Goal: Task Accomplishment & Management: Use online tool/utility

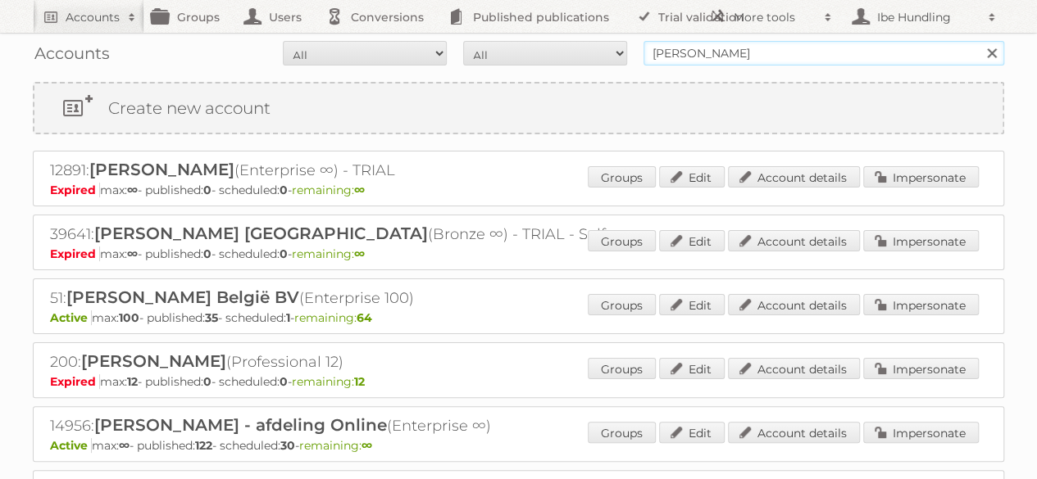
drag, startPoint x: 749, startPoint y: 55, endPoint x: 431, endPoint y: 52, distance: 318.0
click at [431, 52] on form "All Active Expired Pending All Paid Trials Self service albert heijn Search" at bounding box center [518, 53] width 971 height 25
type input "home fashion group"
click at [792, 57] on input "home fashion group" at bounding box center [823, 53] width 361 height 25
click at [978, 41] on input "Search" at bounding box center [990, 53] width 25 height 25
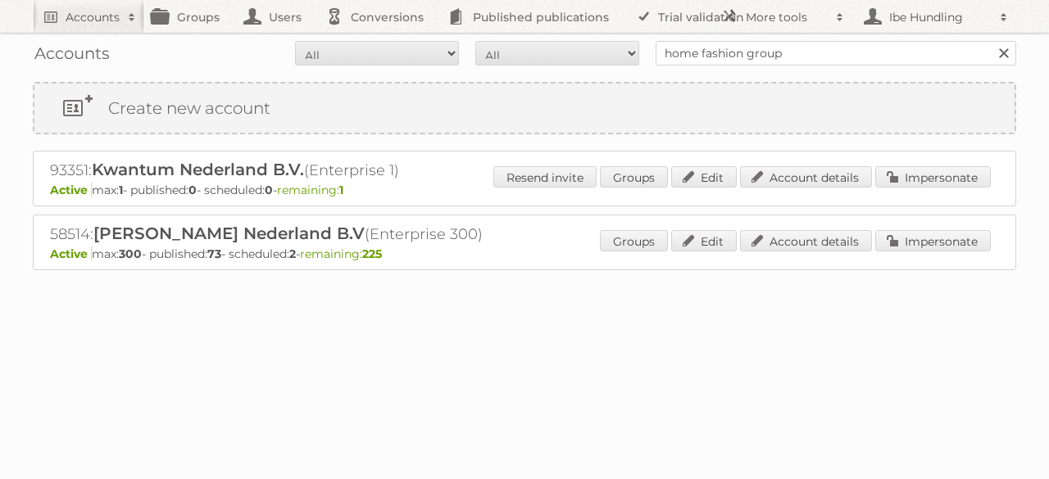
click at [261, 184] on p "Active max: 1 - published: 0 - scheduled: 0 - remaining: 1" at bounding box center [524, 190] width 949 height 15
click at [936, 234] on link "Impersonate" at bounding box center [933, 240] width 116 height 21
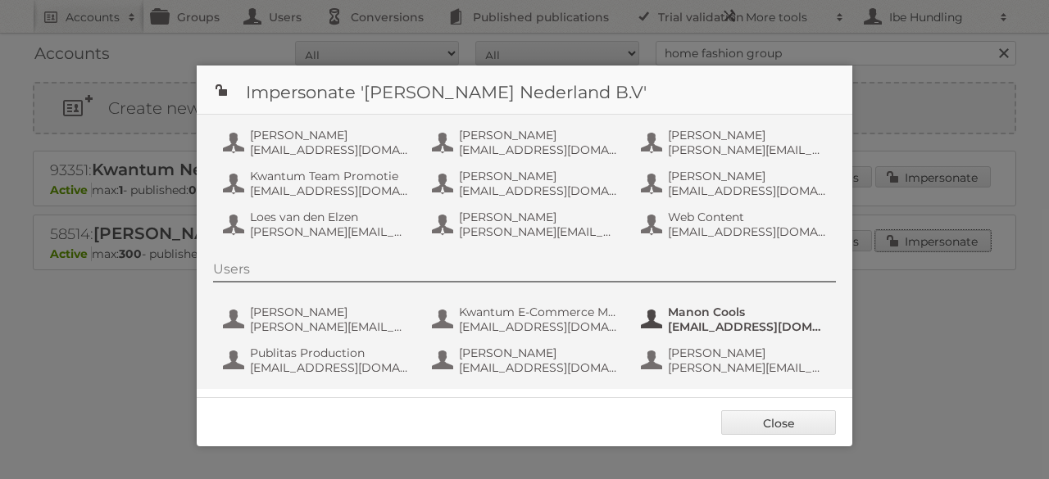
scroll to position [54, 0]
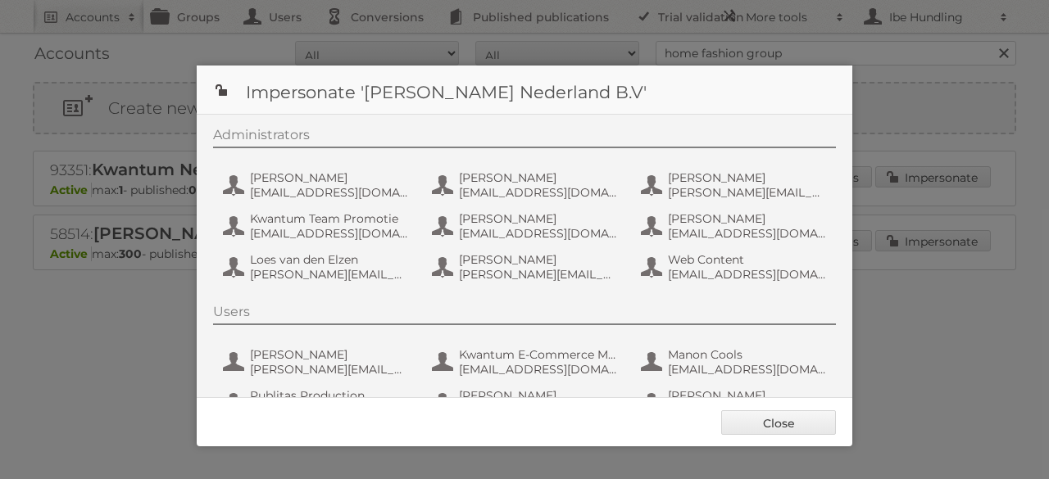
click at [115, 325] on div at bounding box center [524, 239] width 1049 height 479
click at [795, 414] on link "Close" at bounding box center [778, 423] width 115 height 25
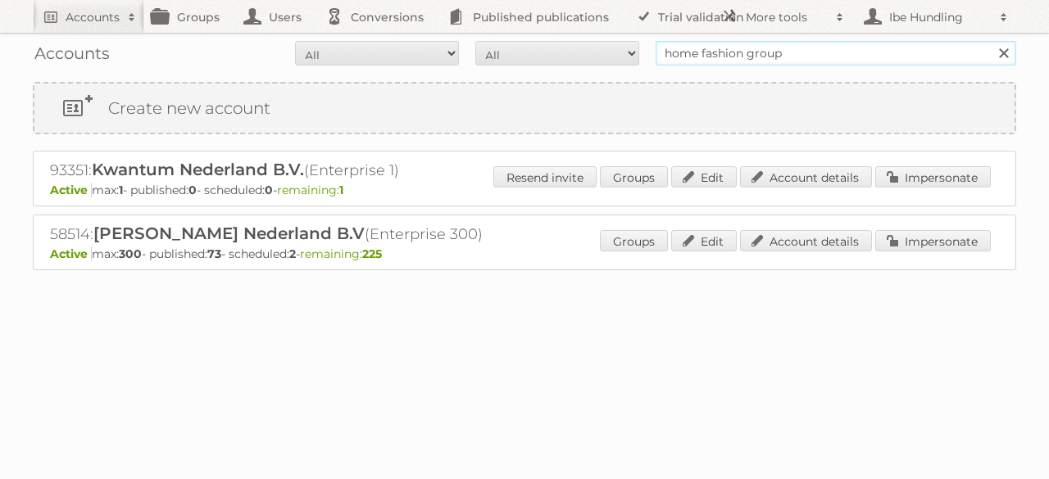
drag, startPoint x: 769, startPoint y: 54, endPoint x: 422, endPoint y: 43, distance: 346.8
click at [431, 45] on form "All Active Expired Pending All Paid Trials Self service home fashion group Sear…" at bounding box center [524, 53] width 983 height 25
type input "kwantum"
click at [991, 41] on input "Search" at bounding box center [1003, 53] width 25 height 25
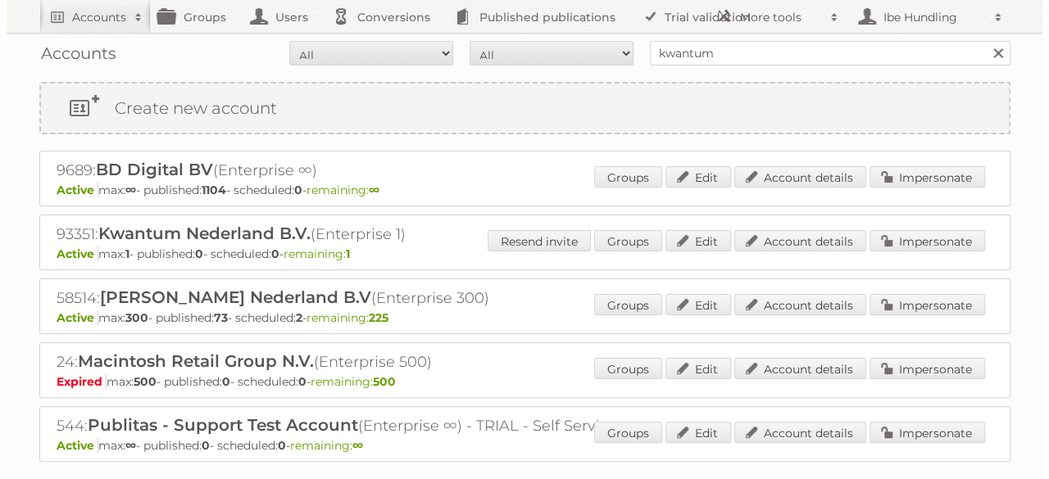
scroll to position [82, 0]
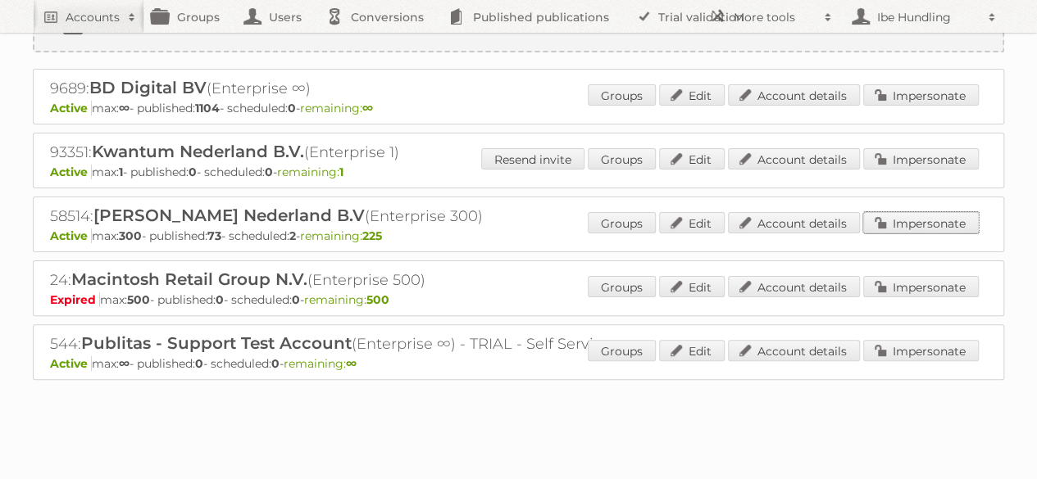
click at [913, 222] on link "Impersonate" at bounding box center [921, 222] width 116 height 21
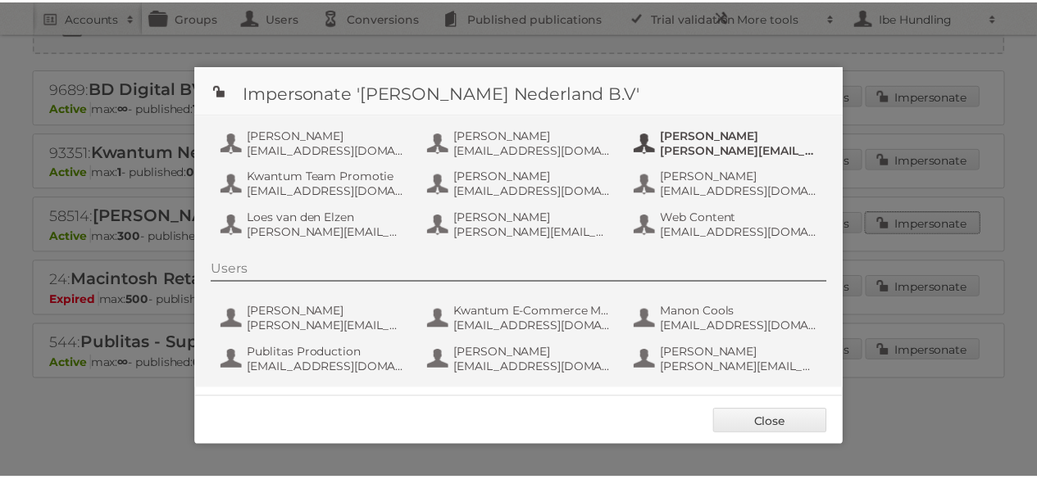
scroll to position [218, 0]
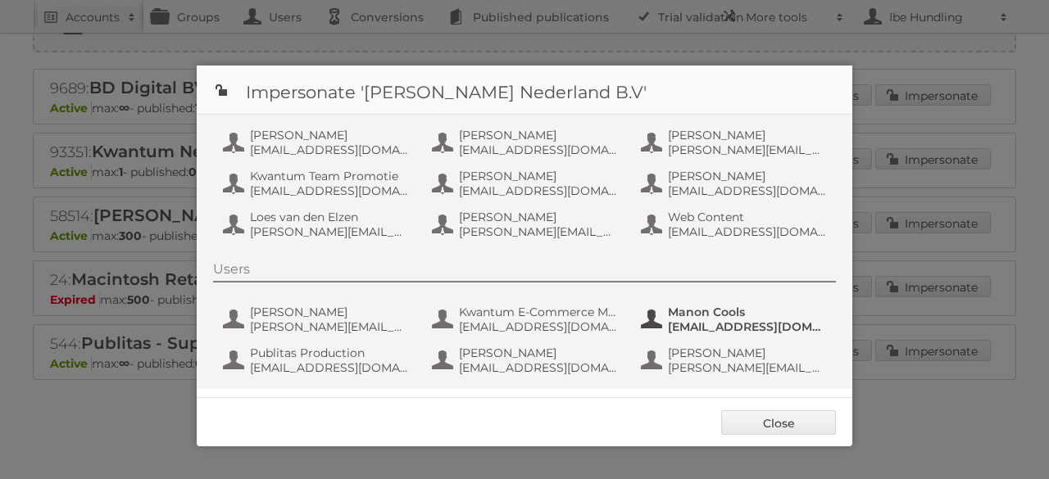
click at [668, 320] on span "[EMAIL_ADDRESS][DOMAIN_NAME]" at bounding box center [747, 327] width 159 height 15
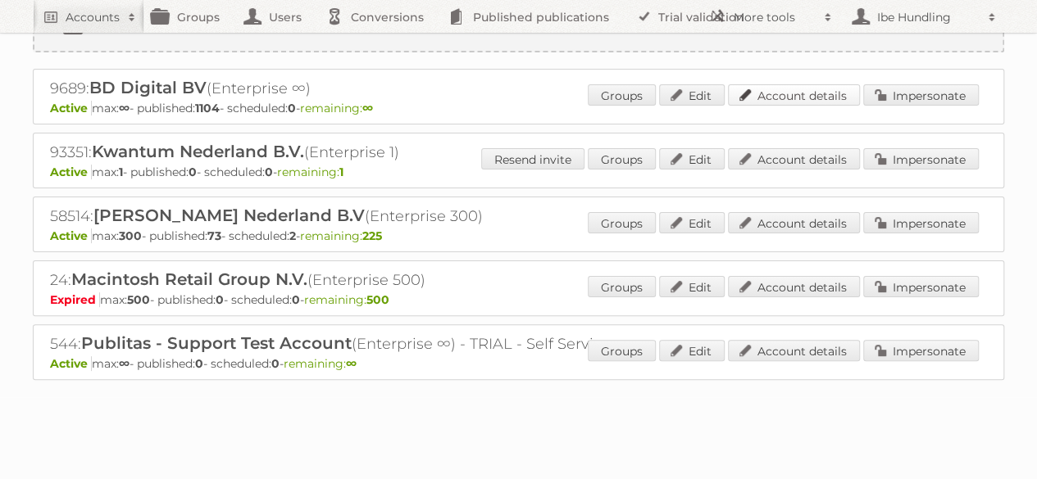
scroll to position [0, 0]
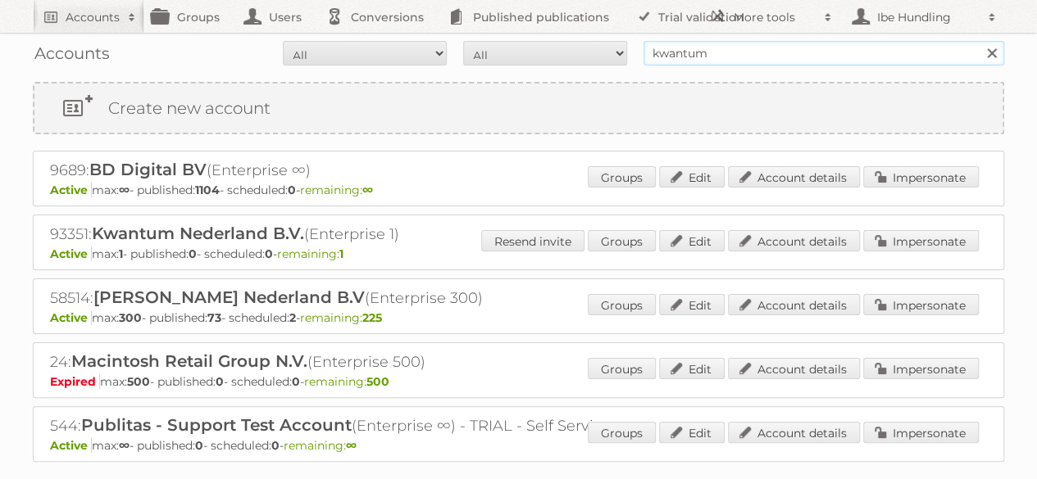
click at [728, 48] on input "kwantum" at bounding box center [823, 53] width 361 height 25
drag, startPoint x: 730, startPoint y: 50, endPoint x: 486, endPoint y: 39, distance: 244.5
click at [488, 39] on div "Accounts All Active Expired Pending All Paid Trials Self service kwantum Search" at bounding box center [518, 53] width 971 height 41
type input "home fashion group"
click at [929, 238] on link "Impersonate" at bounding box center [921, 240] width 116 height 21
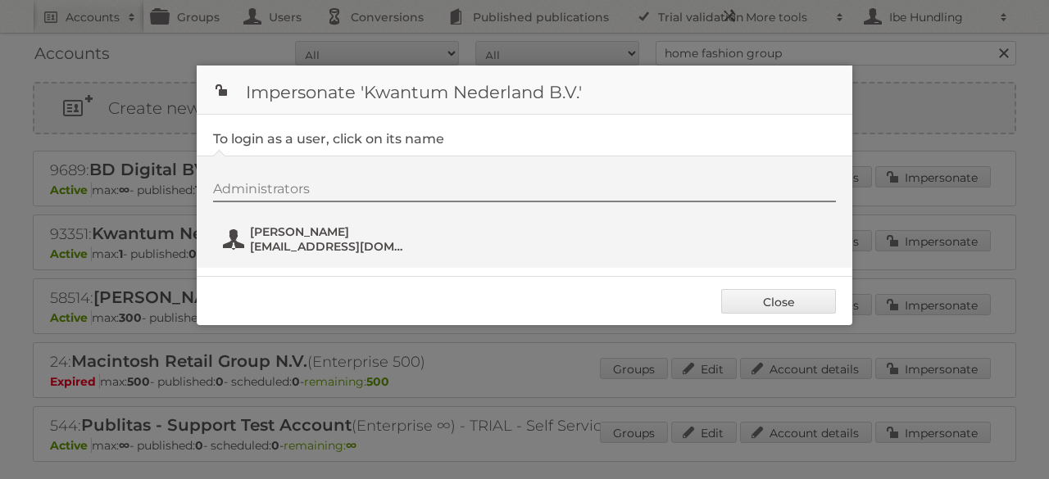
click at [348, 247] on span "winston+kwantum@publitas.com" at bounding box center [329, 246] width 159 height 15
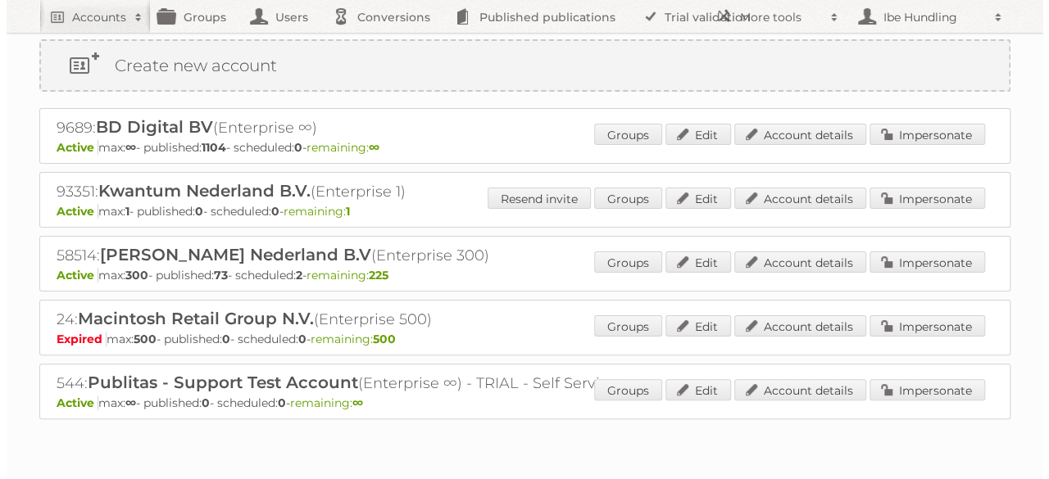
scroll to position [10, 0]
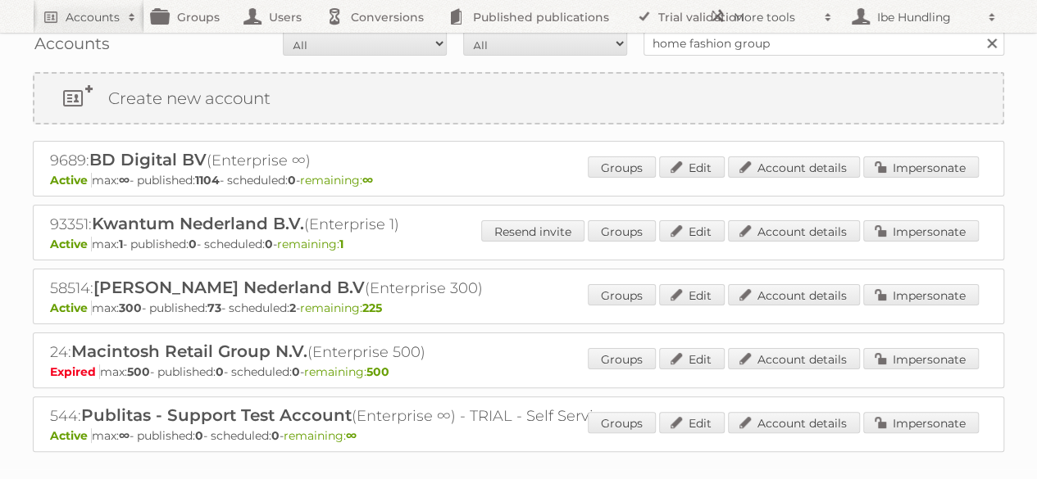
click at [193, 163] on span "BD Digital BV" at bounding box center [147, 160] width 117 height 20
click at [946, 166] on link "Impersonate" at bounding box center [921, 167] width 116 height 21
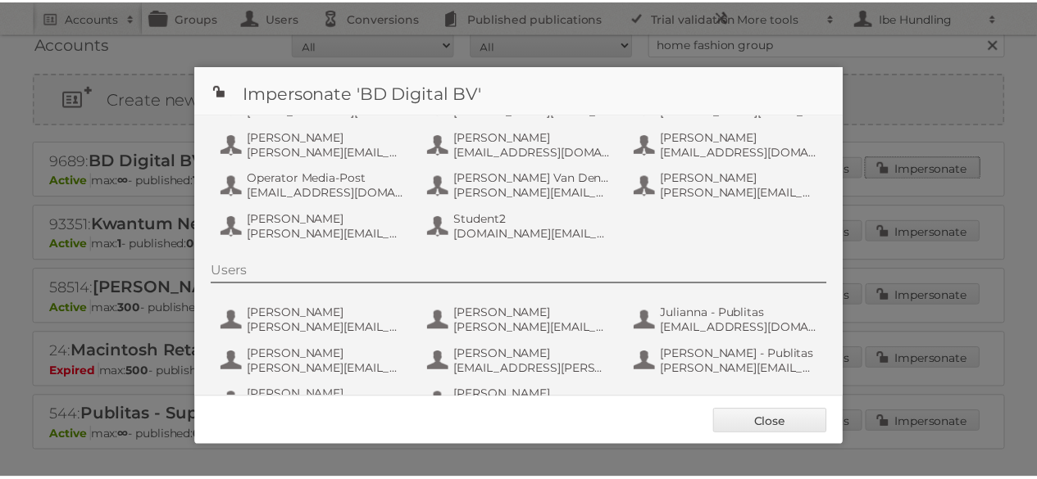
scroll to position [13, 0]
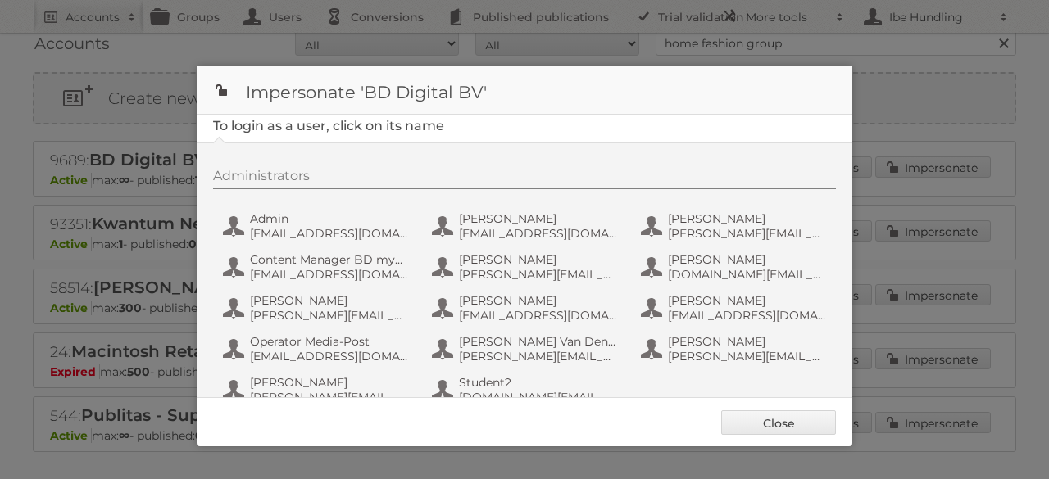
click at [925, 86] on div at bounding box center [524, 239] width 1049 height 479
click at [786, 422] on link "Close" at bounding box center [778, 423] width 115 height 25
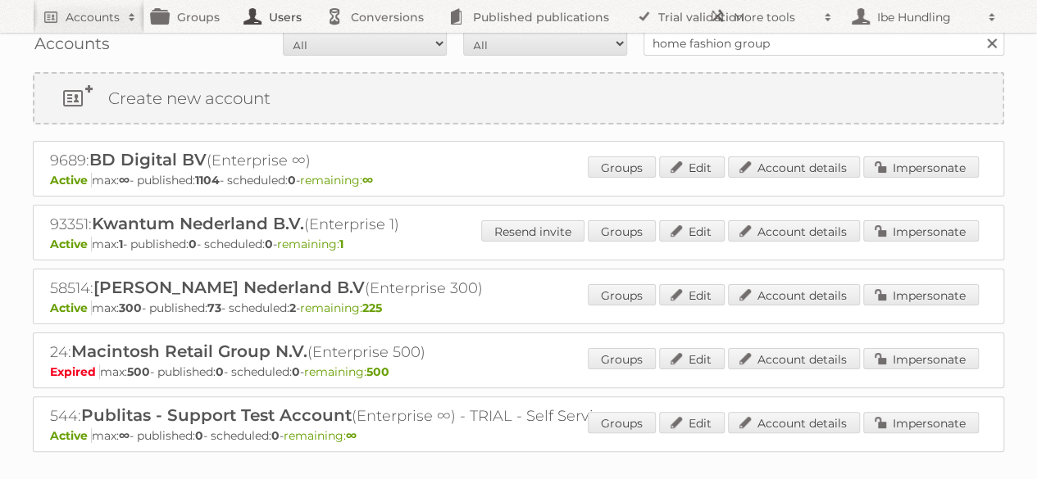
click at [284, 7] on link "Users" at bounding box center [277, 16] width 82 height 33
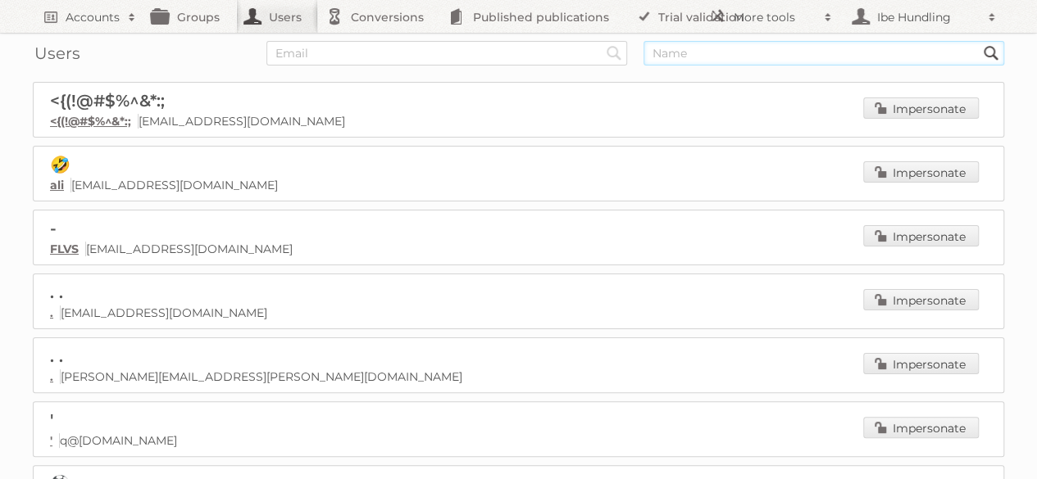
click at [674, 55] on input "text" at bounding box center [823, 53] width 361 height 25
type input "manon"
click at [601, 41] on input "Search" at bounding box center [613, 53] width 25 height 25
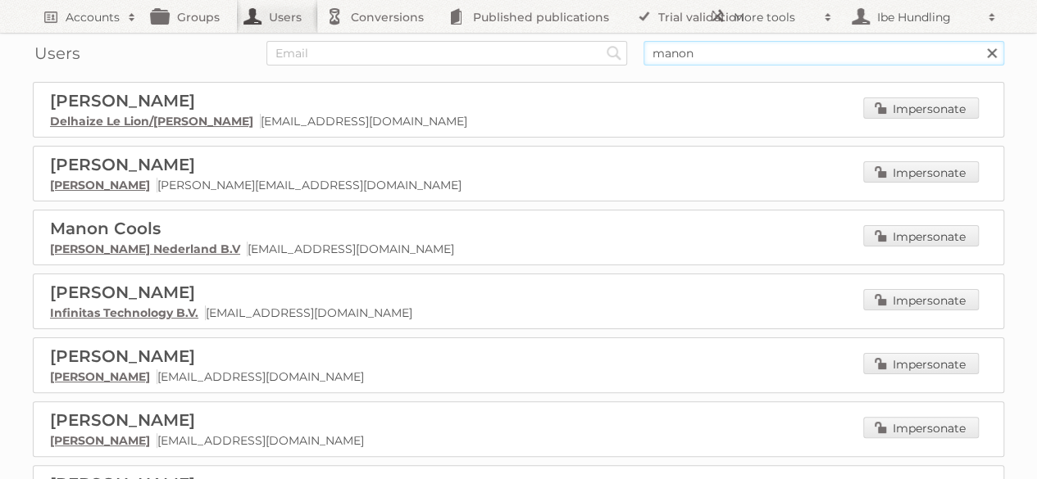
click at [777, 46] on input "manon" at bounding box center [823, 53] width 361 height 25
type input "[PERSON_NAME]"
click at [601, 41] on input "Search" at bounding box center [613, 53] width 25 height 25
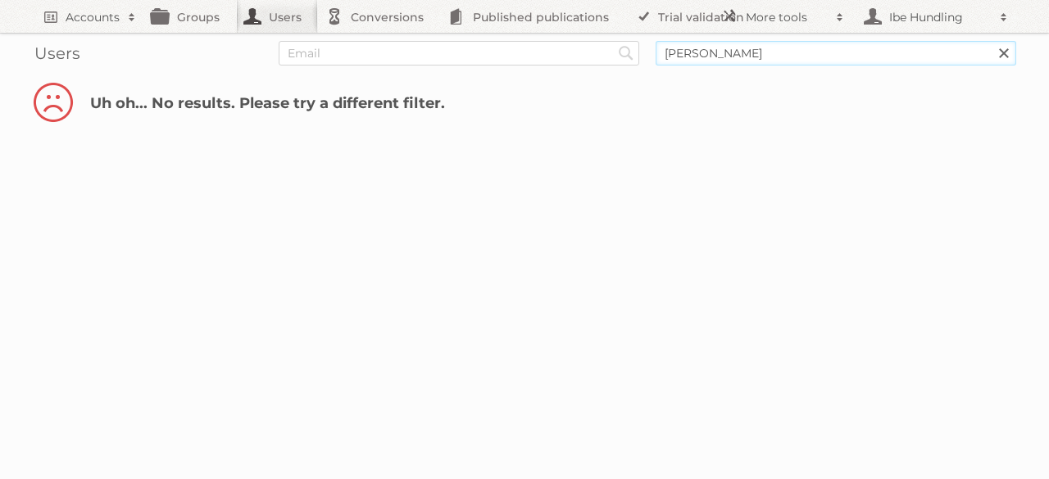
drag, startPoint x: 783, startPoint y: 48, endPoint x: 537, endPoint y: 60, distance: 246.9
click at [537, 60] on form "Search [PERSON_NAME] Search" at bounding box center [524, 53] width 983 height 25
click at [70, 9] on h2 "Accounts" at bounding box center [93, 17] width 54 height 16
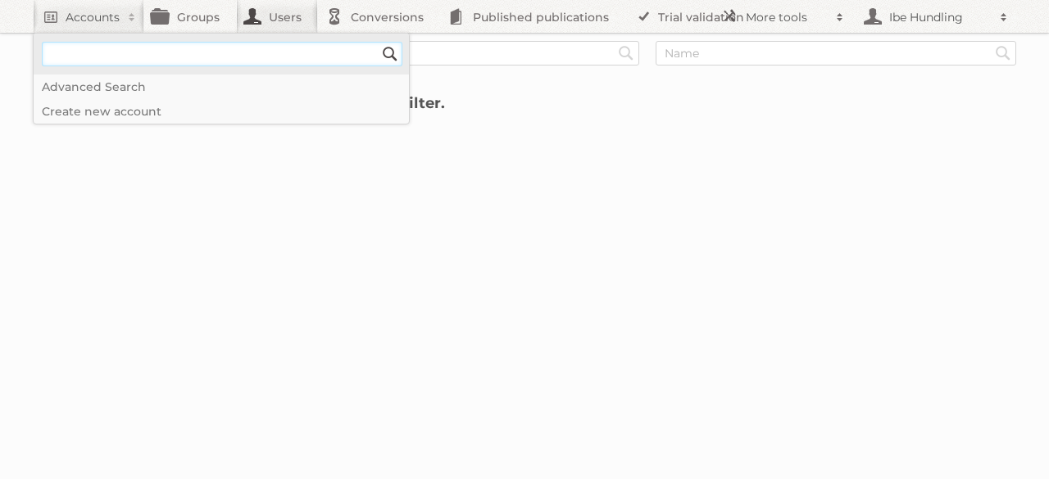
click at [129, 44] on input"] "text" at bounding box center [222, 54] width 361 height 25
type input"] "kwantum"
click at [378, 42] on input "Search" at bounding box center [390, 54] width 25 height 25
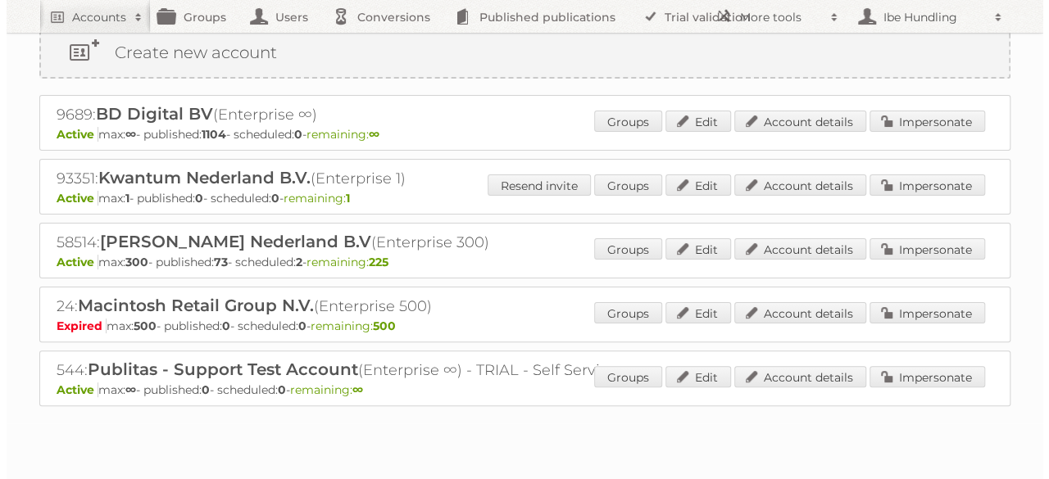
scroll to position [82, 0]
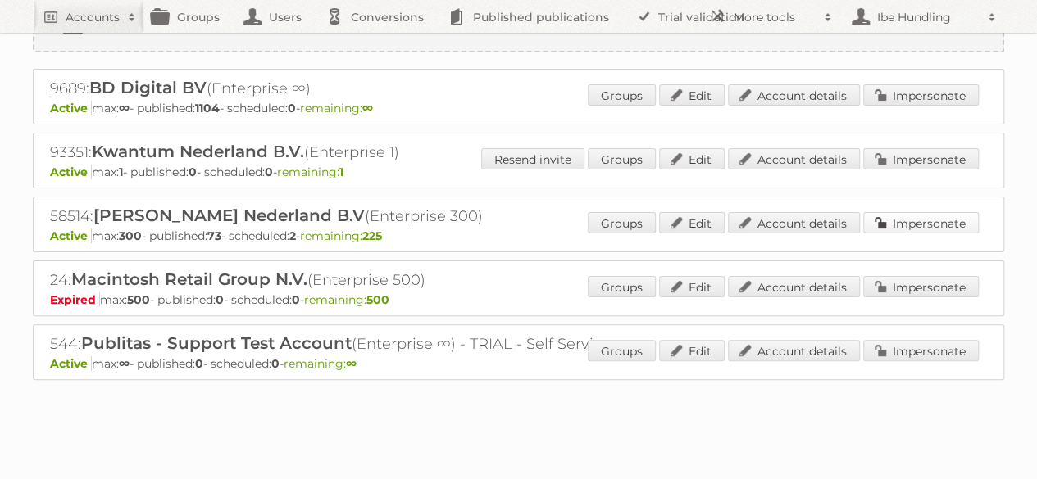
click at [954, 224] on link "Impersonate" at bounding box center [921, 222] width 116 height 21
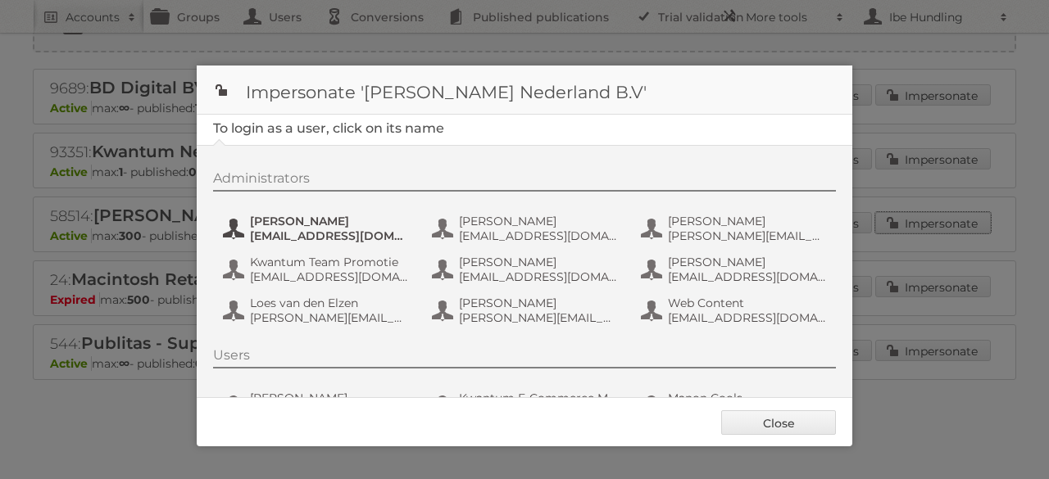
scroll to position [0, 0]
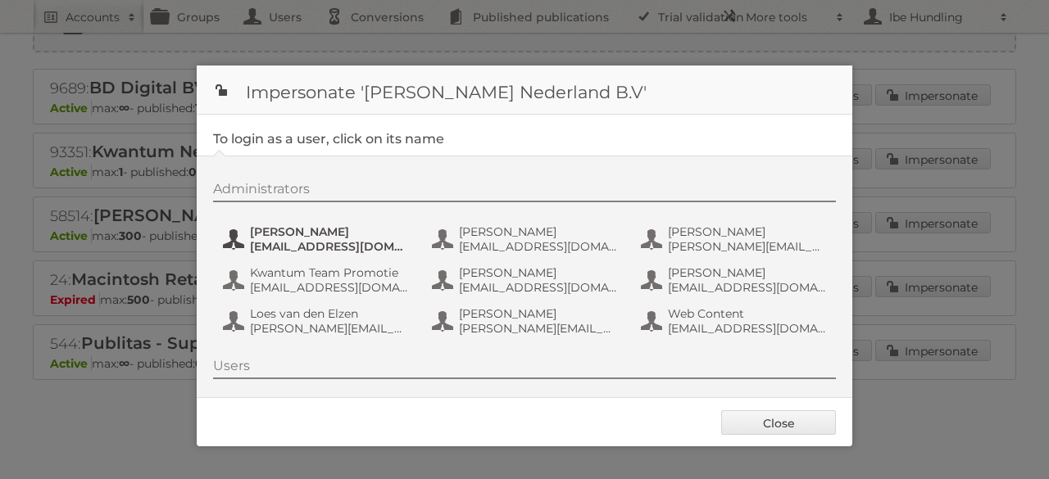
click at [329, 239] on span "[EMAIL_ADDRESS][DOMAIN_NAME]" at bounding box center [329, 246] width 159 height 15
